Goal: Communication & Community: Answer question/provide support

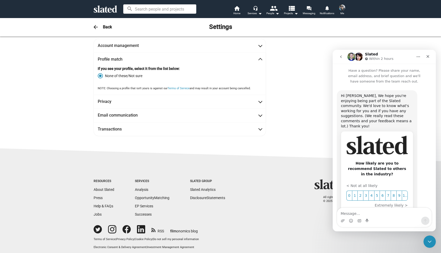
scroll to position [179, 0]
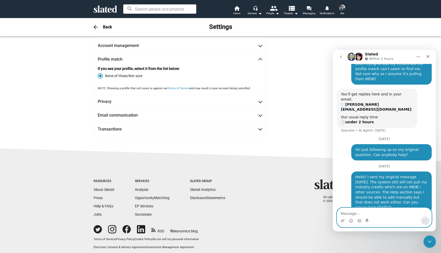
click at [347, 213] on textarea "Message…" at bounding box center [384, 212] width 94 height 9
type textarea "D"
type textarea "H"
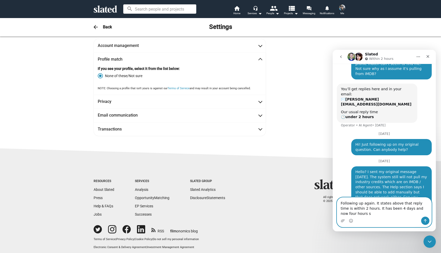
scroll to position [189, 0]
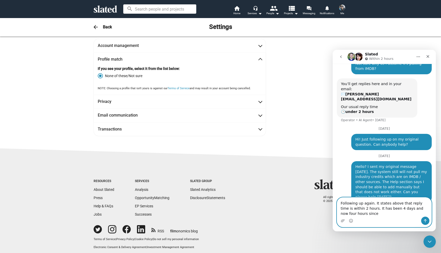
drag, startPoint x: 366, startPoint y: 209, endPoint x: 366, endPoint y: 214, distance: 4.4
click at [366, 214] on textarea "Following up again. It states above that reply time is within 2 hours. It has b…" at bounding box center [384, 206] width 94 height 19
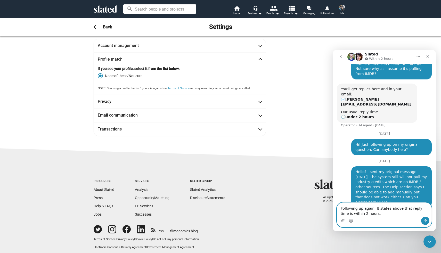
drag, startPoint x: 373, startPoint y: 208, endPoint x: 374, endPoint y: 215, distance: 6.7
click at [374, 215] on textarea "Following up again. It states above that reply time is within 2 hours." at bounding box center [384, 210] width 94 height 14
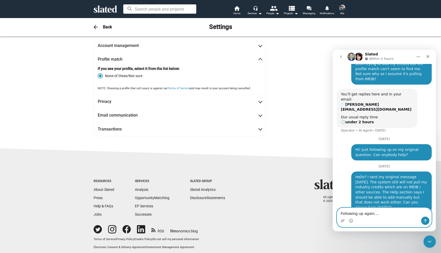
type textarea "Following up again..."
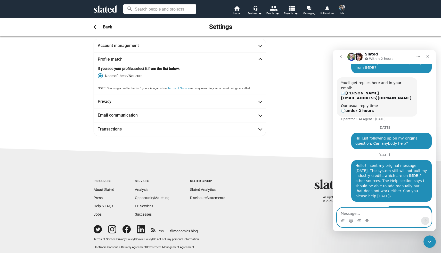
scroll to position [195, 0]
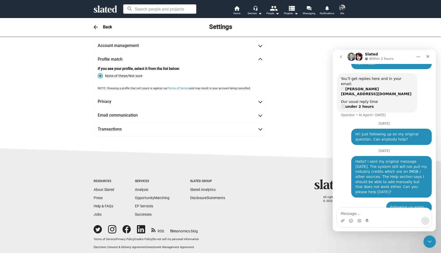
click at [417, 56] on icon "Home" at bounding box center [418, 57] width 4 height 4
click at [390, 40] on div "Account management Lindsay First name Gossling Last name Member since Oct 9, 20…" at bounding box center [220, 89] width 441 height 118
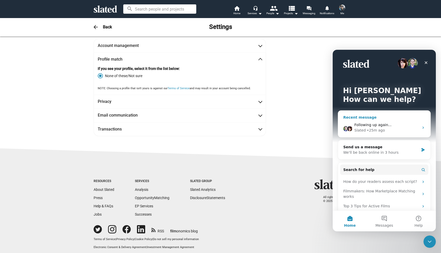
click at [365, 125] on span "Following up again..." at bounding box center [372, 125] width 37 height 4
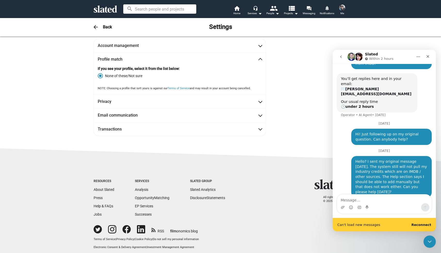
scroll to position [205, 0]
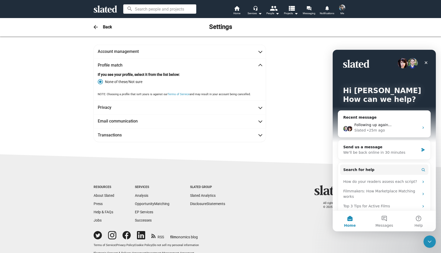
scroll to position [6, 0]
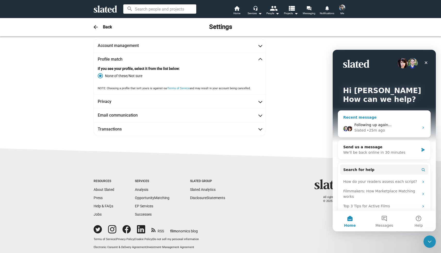
click at [365, 123] on span "Following up again..." at bounding box center [372, 125] width 37 height 4
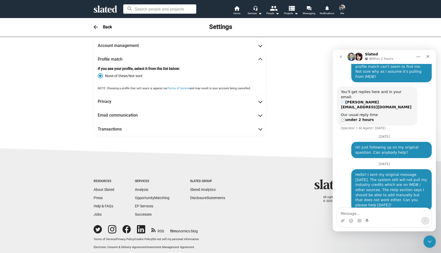
scroll to position [195, 0]
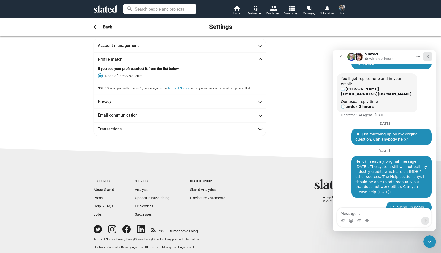
click at [429, 55] on icon "Close" at bounding box center [427, 56] width 4 height 4
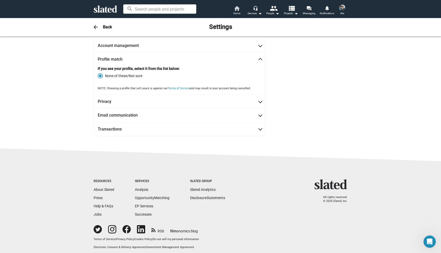
click at [236, 10] on span "Home" at bounding box center [236, 13] width 7 height 6
